Goal: Transaction & Acquisition: Purchase product/service

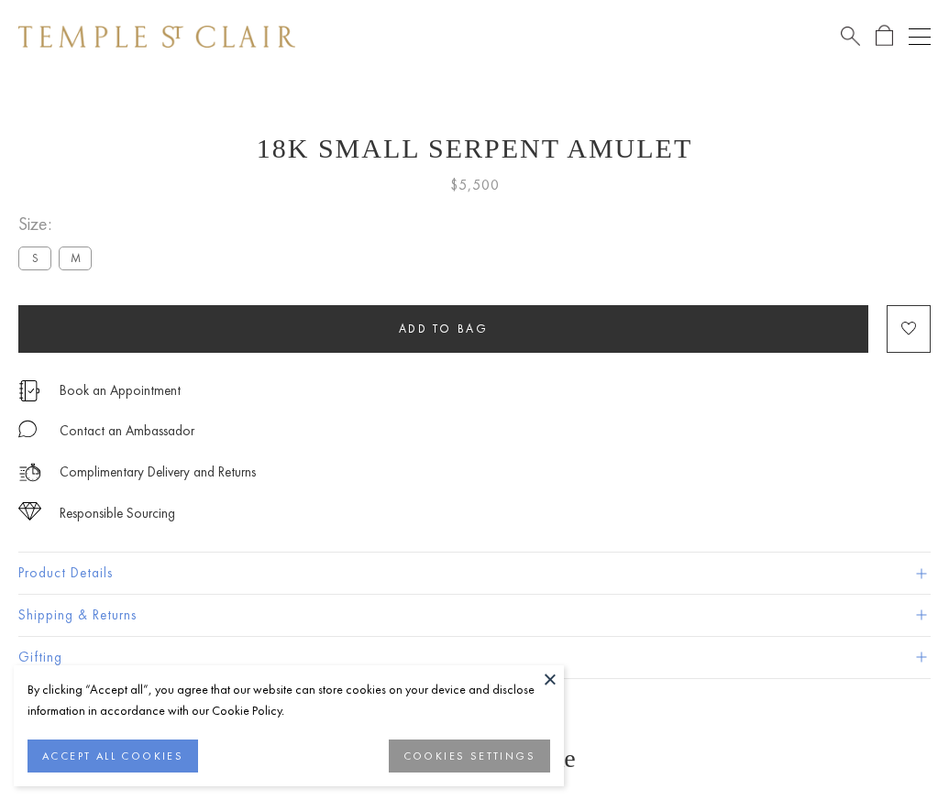
click at [443, 328] on span "Add to bag" at bounding box center [444, 329] width 90 height 16
